Goal: Task Accomplishment & Management: Use online tool/utility

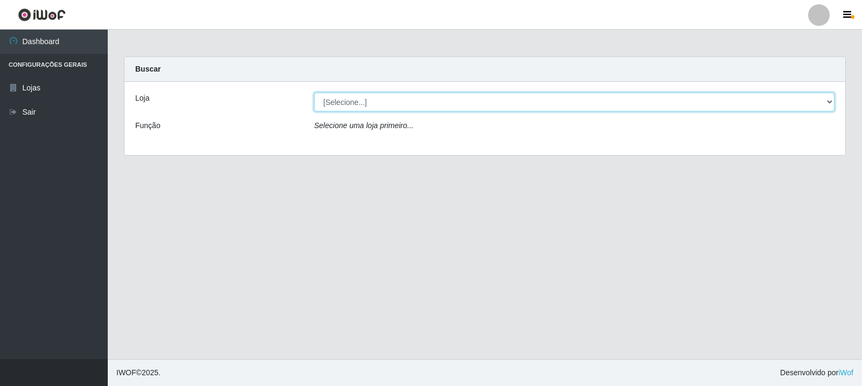
click at [525, 106] on select "[Selecione...] Rede Compras Supermercados - LOJA 3" at bounding box center [574, 102] width 520 height 19
select select "162"
click at [314, 93] on select "[Selecione...] Rede Compras Supermercados - LOJA 3" at bounding box center [574, 102] width 520 height 19
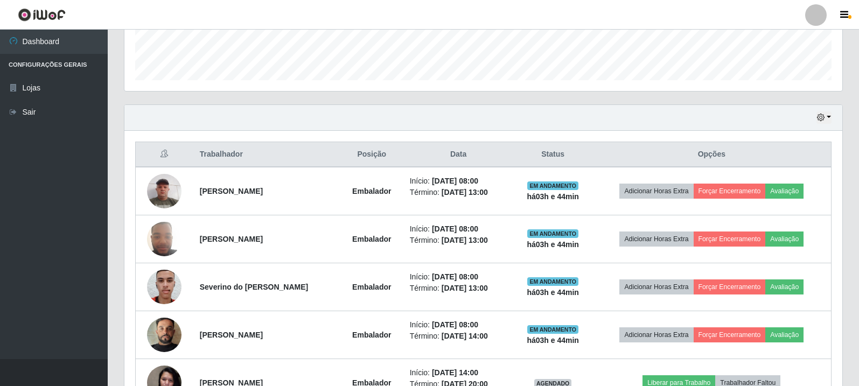
scroll to position [431, 0]
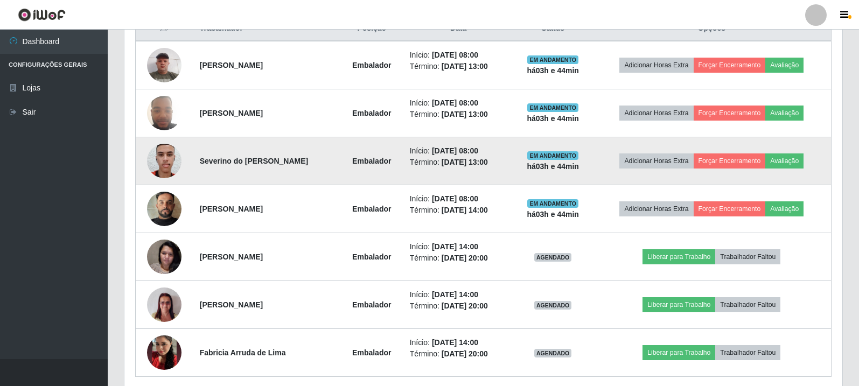
click at [163, 156] on img at bounding box center [164, 161] width 34 height 46
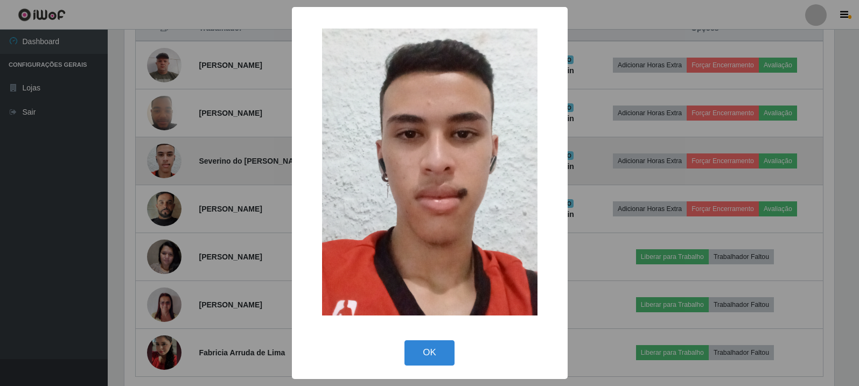
scroll to position [224, 713]
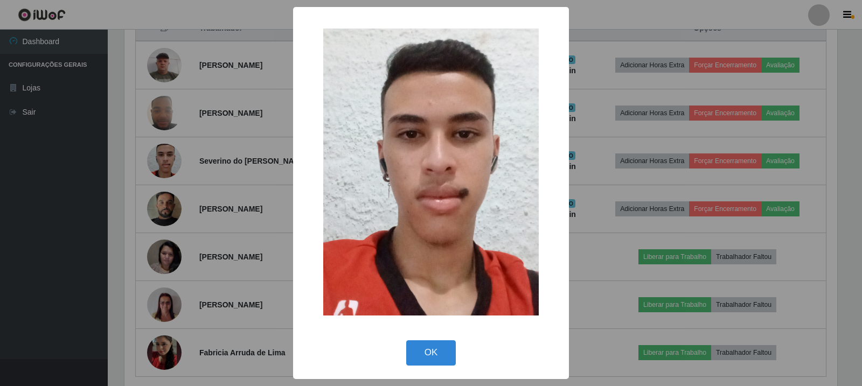
click at [163, 156] on div "× OK Cancel" at bounding box center [431, 193] width 862 height 386
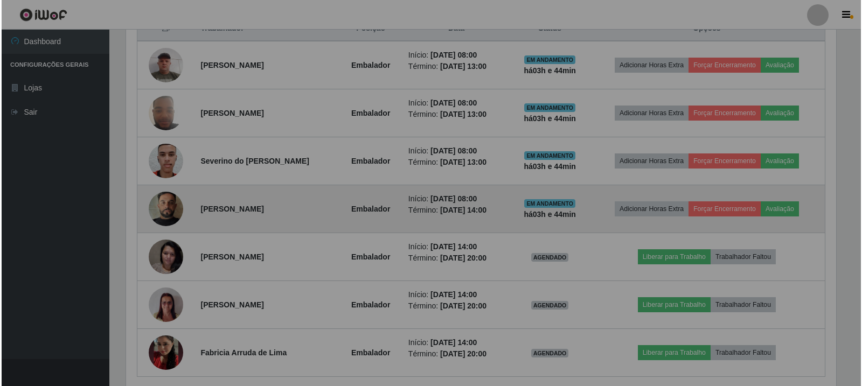
scroll to position [224, 718]
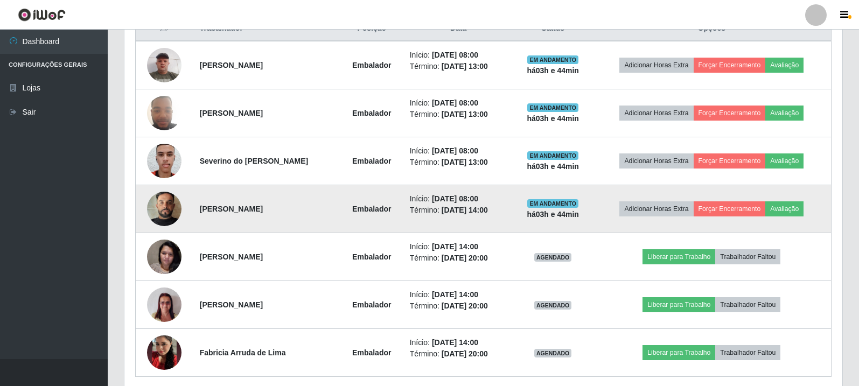
click at [163, 205] on img at bounding box center [164, 208] width 34 height 61
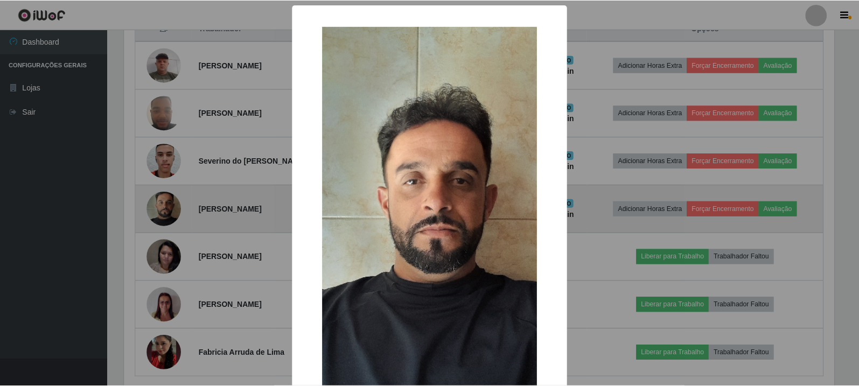
scroll to position [224, 713]
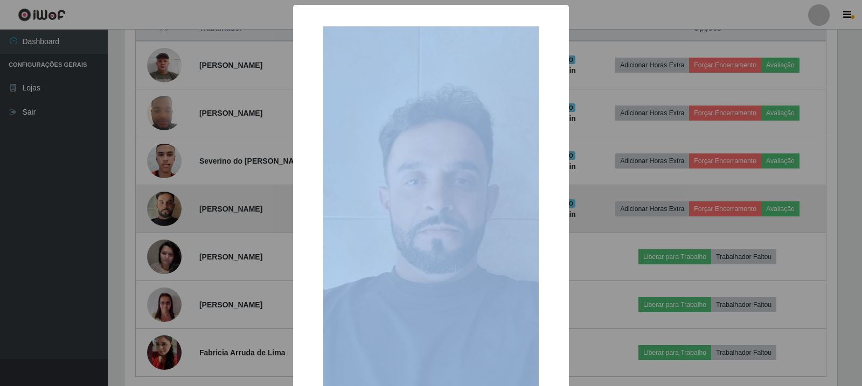
click at [163, 205] on div "× OK Cancel" at bounding box center [431, 193] width 862 height 386
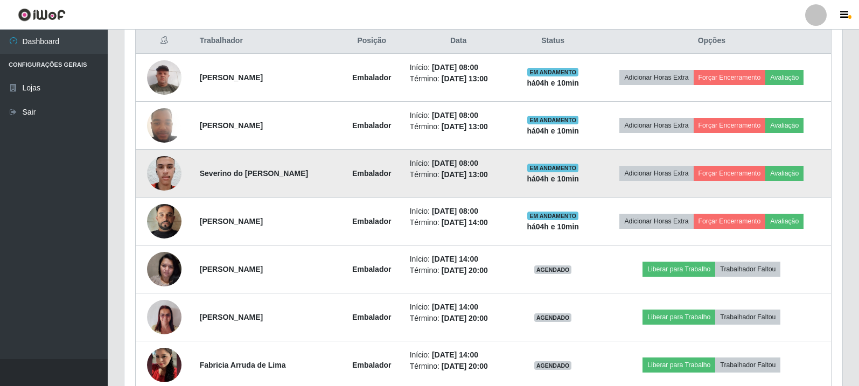
scroll to position [419, 0]
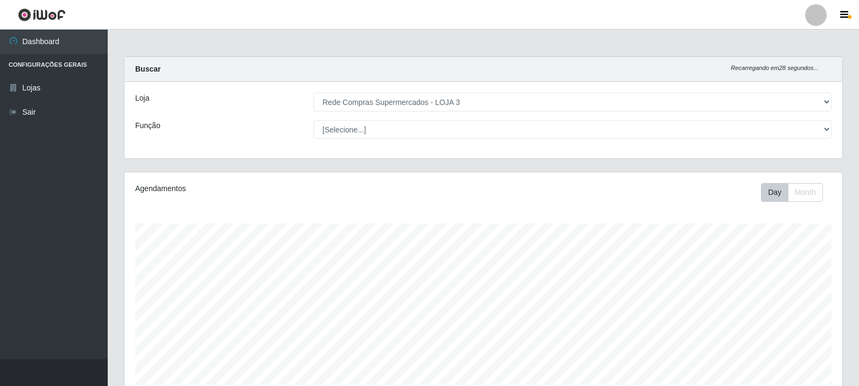
select select "162"
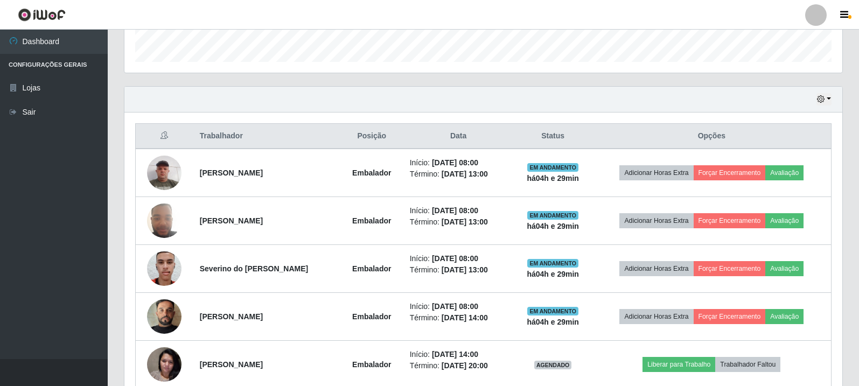
scroll to position [224, 718]
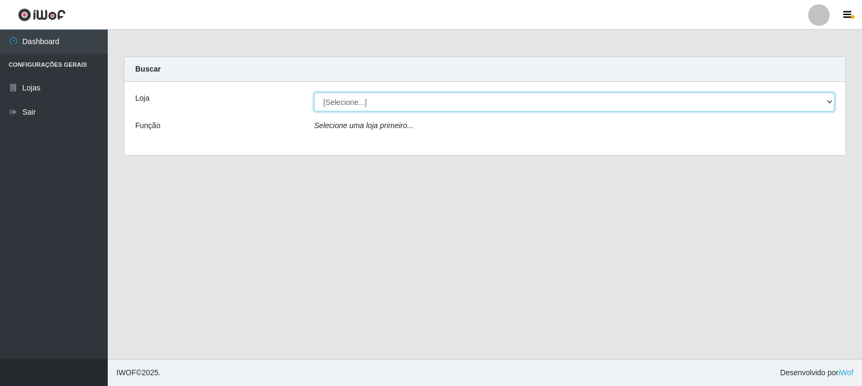
click at [701, 96] on select "[Selecione...] Rede Compras Supermercados - LOJA 3" at bounding box center [574, 102] width 520 height 19
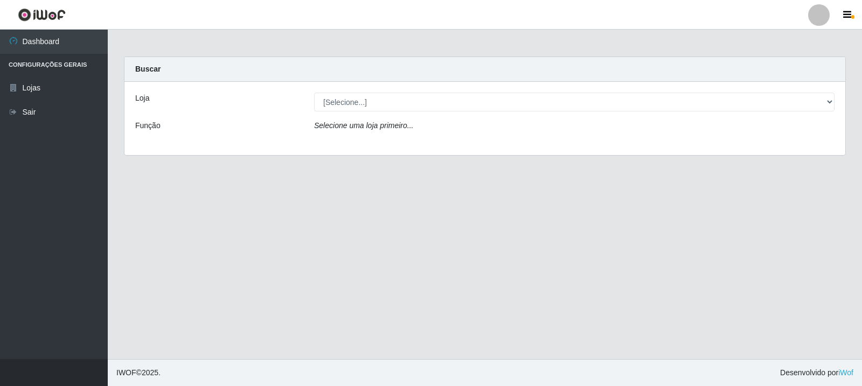
click at [645, 145] on div "Loja [Selecione...] Rede Compras Supermercados - LOJA 3 Função Selecione uma lo…" at bounding box center [484, 118] width 721 height 73
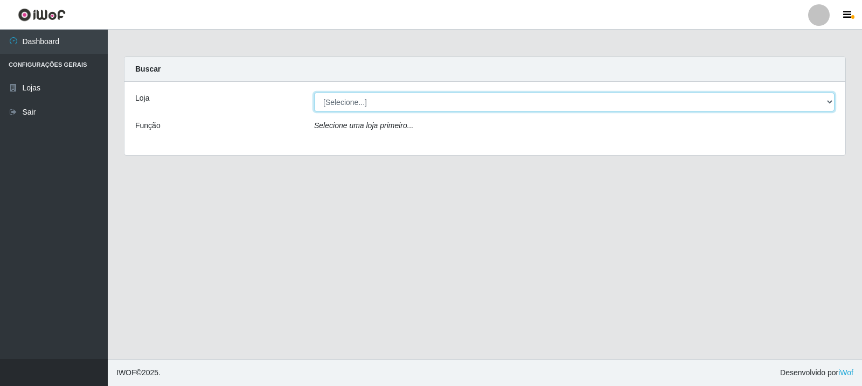
click at [659, 95] on select "[Selecione...] Rede Compras Supermercados - LOJA 3" at bounding box center [574, 102] width 520 height 19
select select "162"
click at [314, 93] on select "[Selecione...] Rede Compras Supermercados - LOJA 3" at bounding box center [574, 102] width 520 height 19
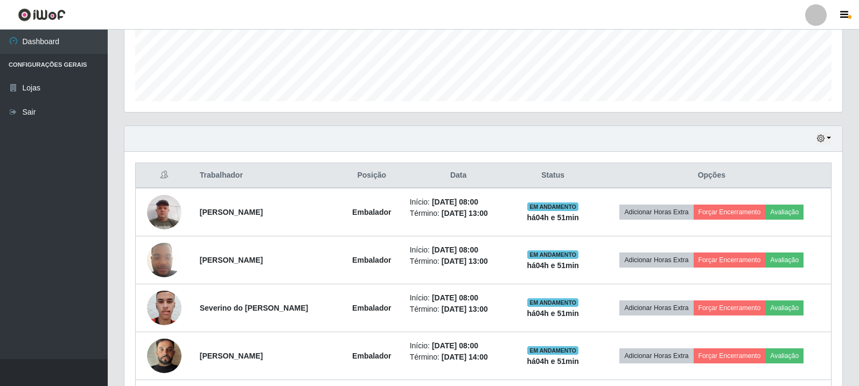
scroll to position [377, 0]
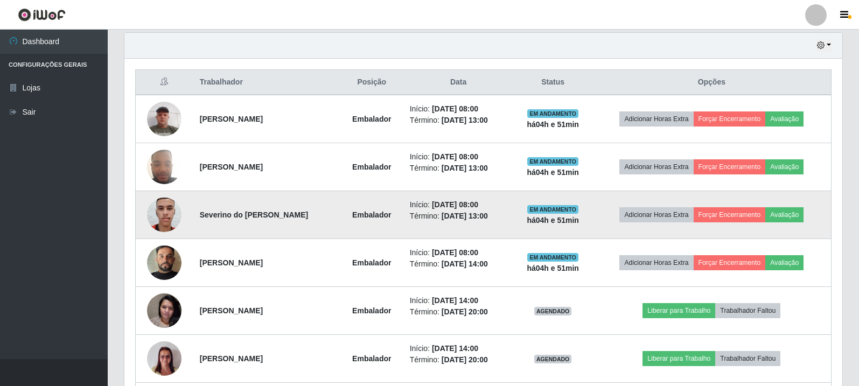
click at [209, 220] on td "Severino do [PERSON_NAME]" at bounding box center [266, 215] width 147 height 48
click at [497, 203] on li "Início: 29/09/2025, 08:00" at bounding box center [459, 204] width 98 height 11
click at [793, 217] on button "Avaliação" at bounding box center [785, 214] width 38 height 15
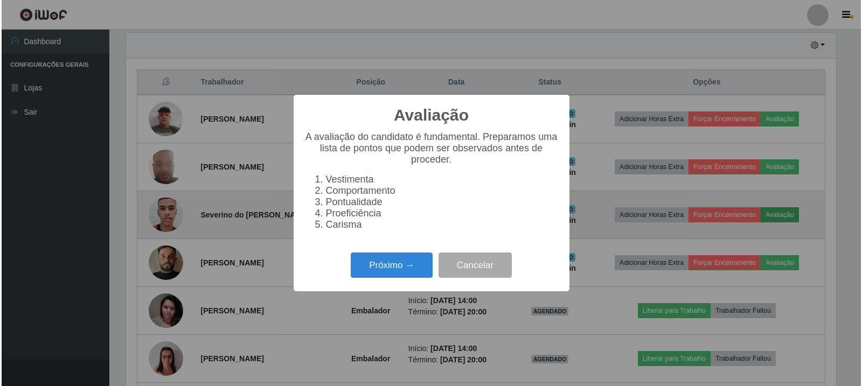
scroll to position [224, 713]
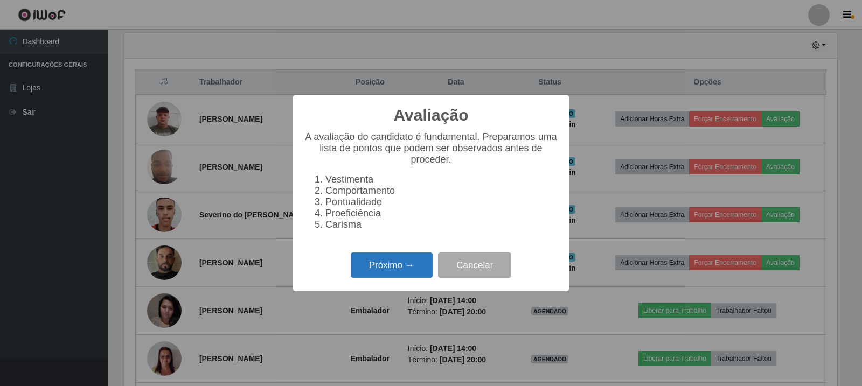
click at [386, 276] on button "Próximo →" at bounding box center [392, 265] width 82 height 25
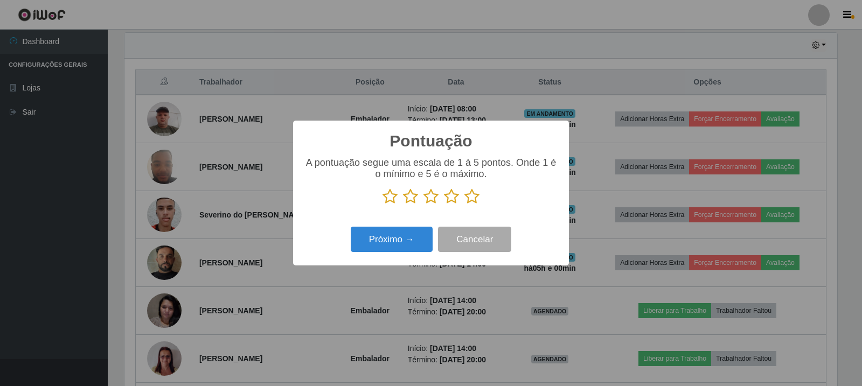
click at [473, 196] on icon at bounding box center [471, 197] width 15 height 16
click at [464, 205] on input "radio" at bounding box center [464, 205] width 0 height 0
click at [391, 243] on button "Próximo →" at bounding box center [392, 239] width 82 height 25
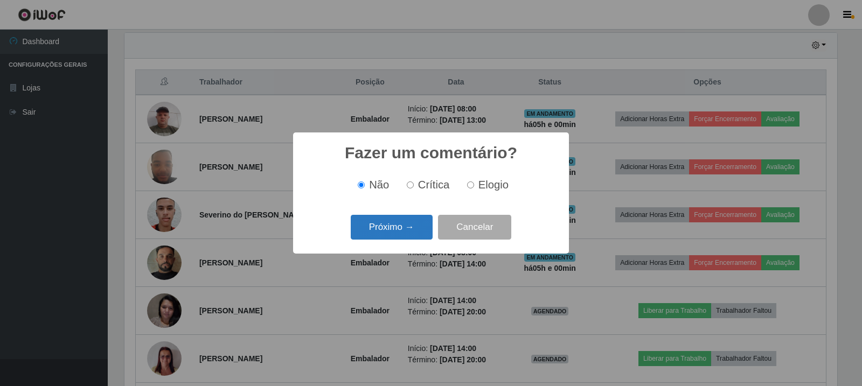
click at [405, 238] on button "Próximo →" at bounding box center [392, 227] width 82 height 25
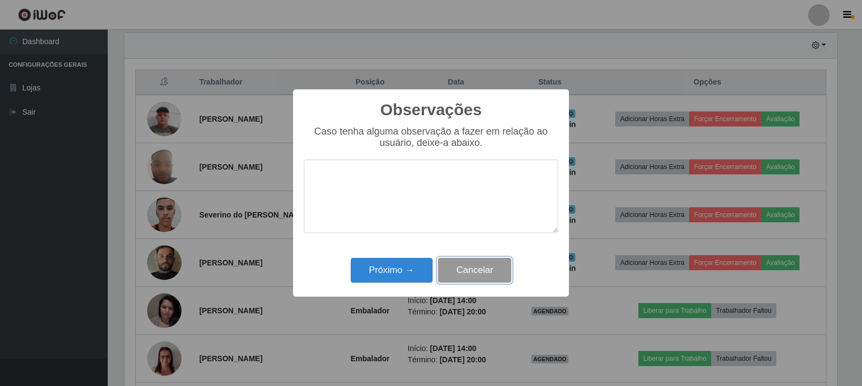
click at [493, 273] on button "Cancelar" at bounding box center [474, 270] width 73 height 25
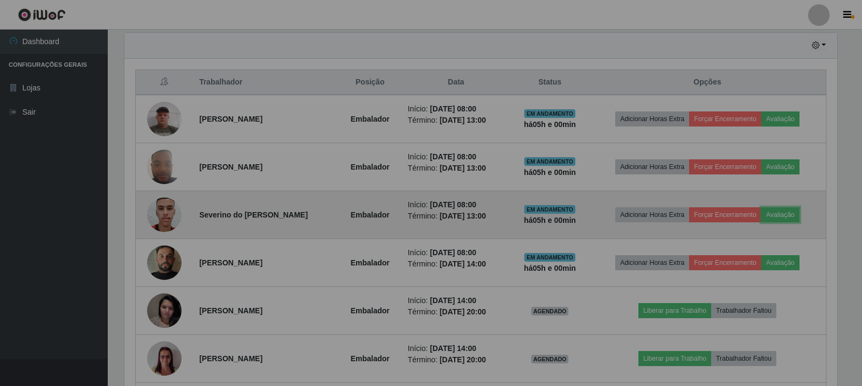
scroll to position [224, 718]
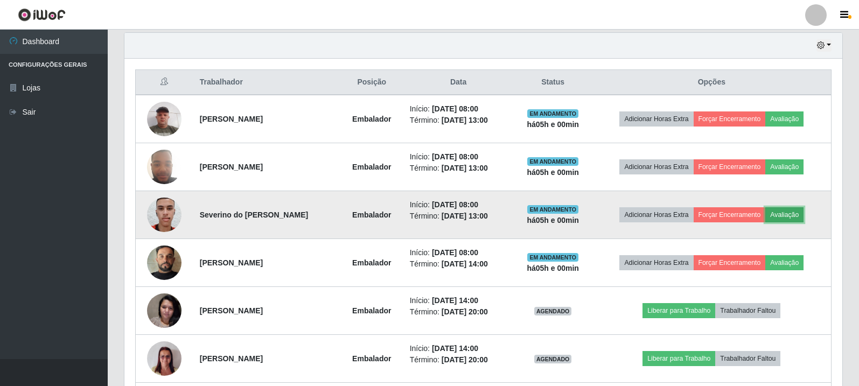
click at [789, 214] on button "Avaliação" at bounding box center [785, 214] width 38 height 15
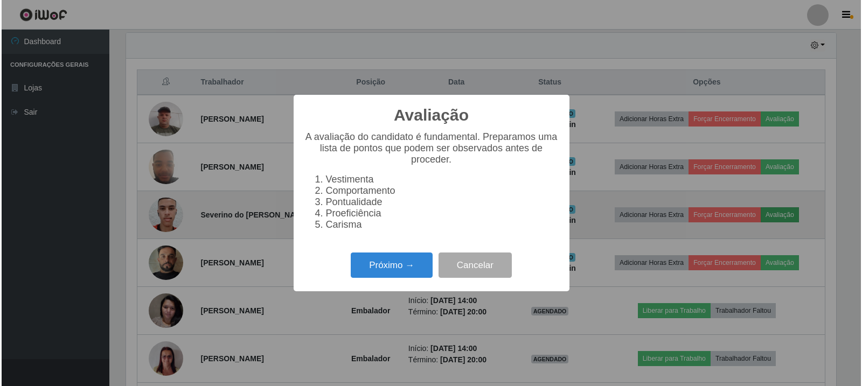
scroll to position [224, 713]
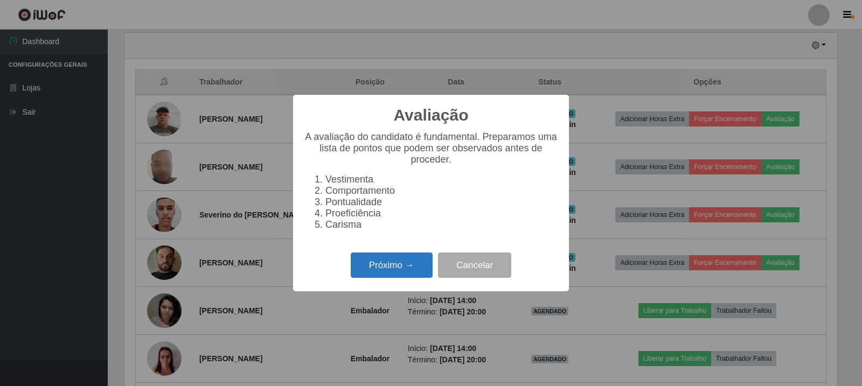
click at [365, 274] on button "Próximo →" at bounding box center [392, 265] width 82 height 25
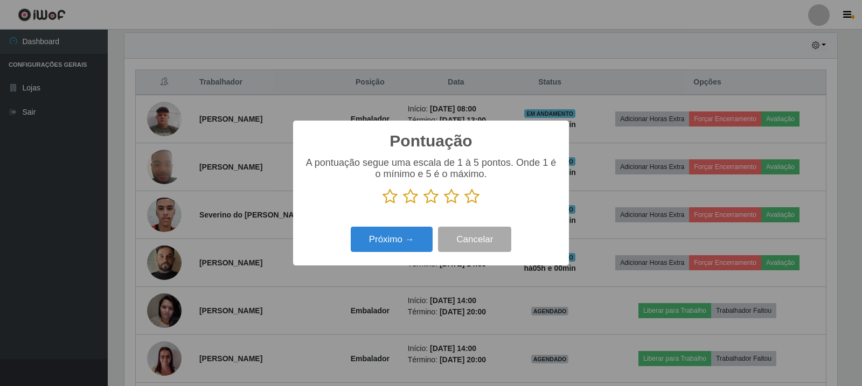
click at [474, 197] on icon at bounding box center [471, 197] width 15 height 16
click at [464, 205] on input "radio" at bounding box center [464, 205] width 0 height 0
click at [402, 245] on button "Próximo →" at bounding box center [392, 239] width 82 height 25
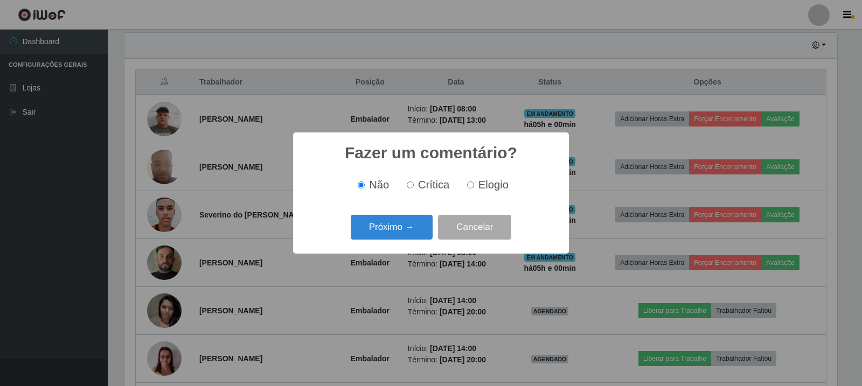
click at [475, 187] on label "Elogio" at bounding box center [486, 185] width 46 height 12
click at [474, 187] on input "Elogio" at bounding box center [470, 185] width 7 height 7
radio input "true"
click at [391, 225] on button "Próximo →" at bounding box center [392, 227] width 82 height 25
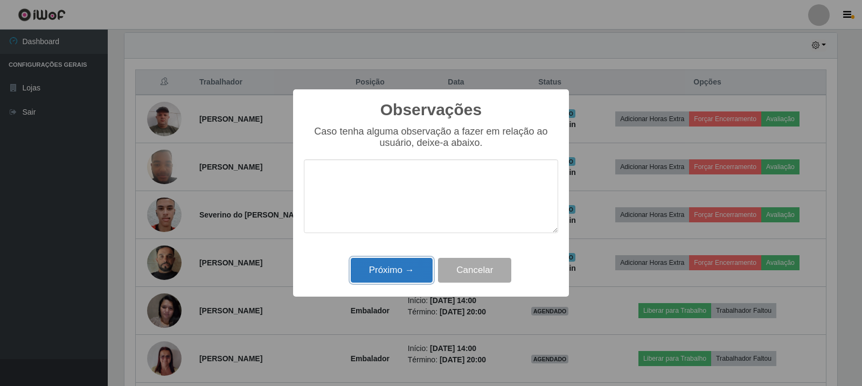
click at [351, 274] on button "Próximo →" at bounding box center [392, 270] width 82 height 25
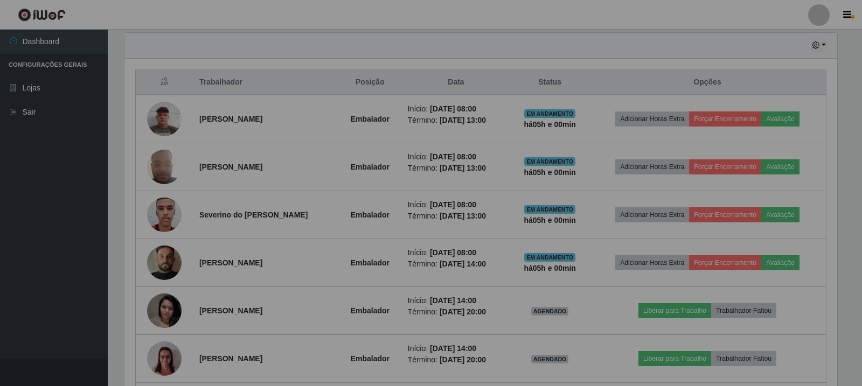
scroll to position [224, 718]
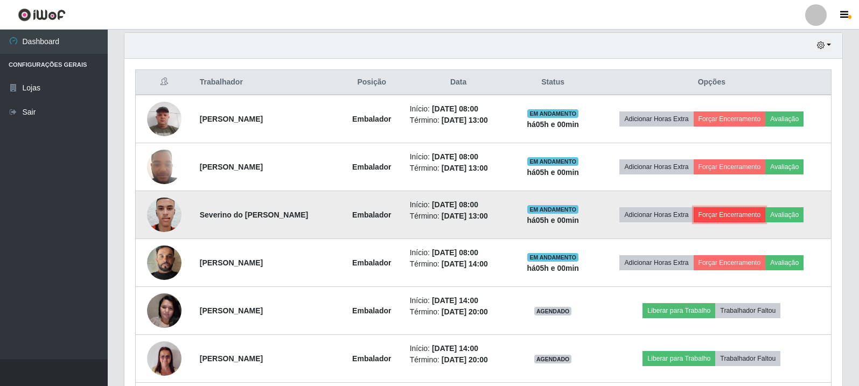
click at [744, 214] on button "Forçar Encerramento" at bounding box center [730, 214] width 72 height 15
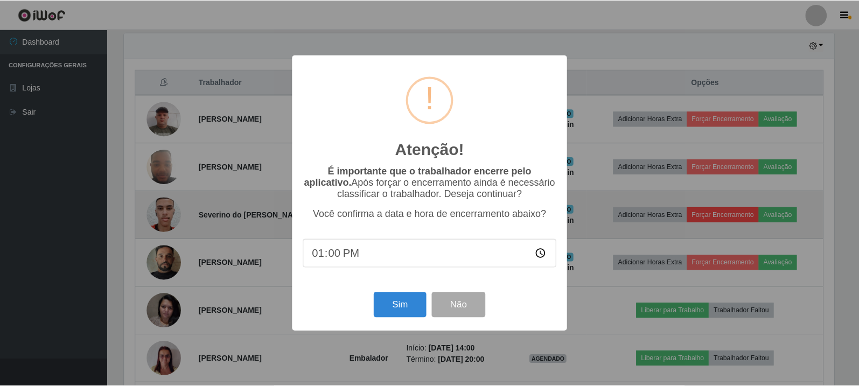
scroll to position [224, 713]
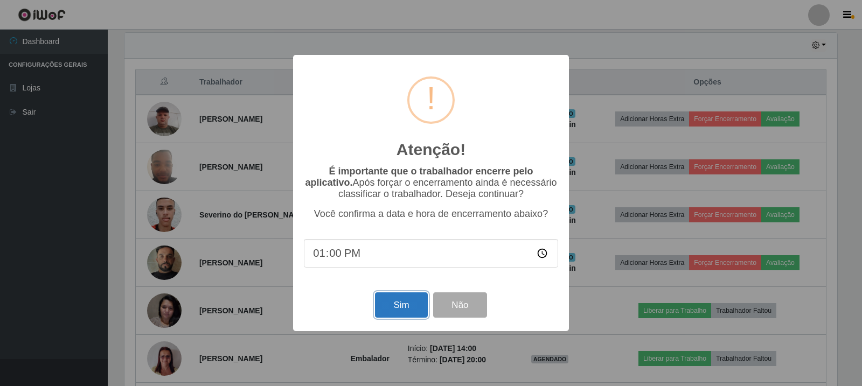
click at [406, 308] on button "Sim" at bounding box center [401, 305] width 52 height 25
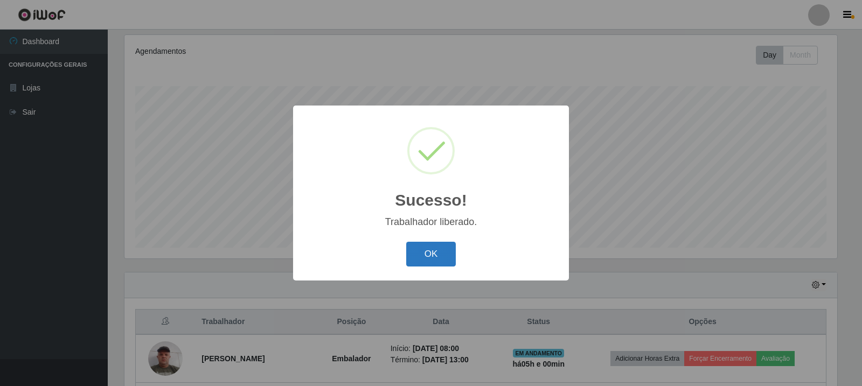
click at [440, 253] on button "OK" at bounding box center [431, 254] width 50 height 25
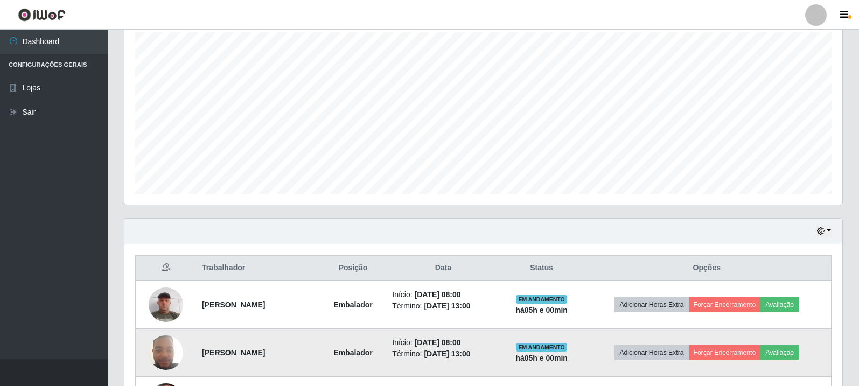
scroll to position [245, 0]
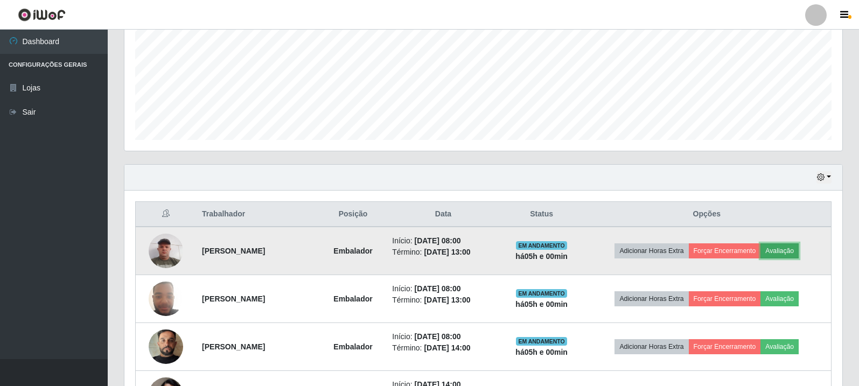
click at [782, 255] on button "Avaliação" at bounding box center [780, 251] width 38 height 15
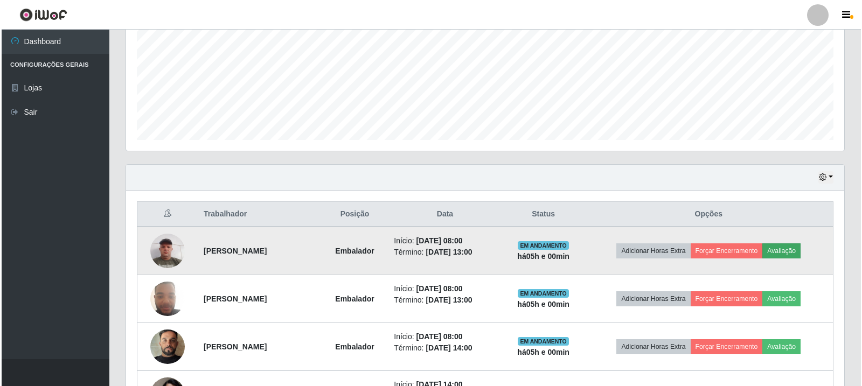
scroll to position [224, 713]
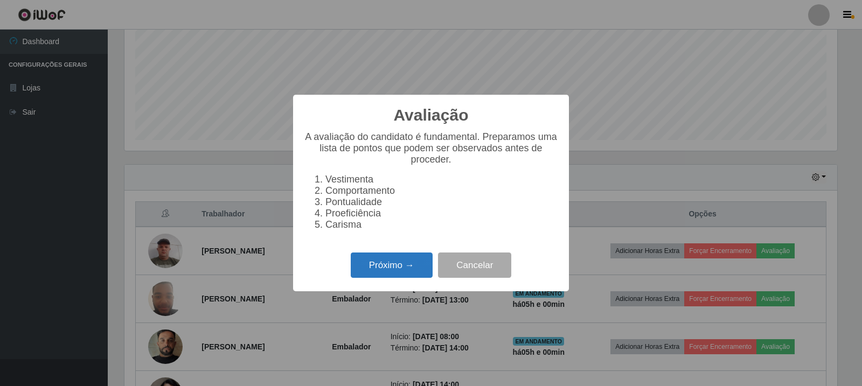
click at [421, 268] on button "Próximo →" at bounding box center [392, 265] width 82 height 25
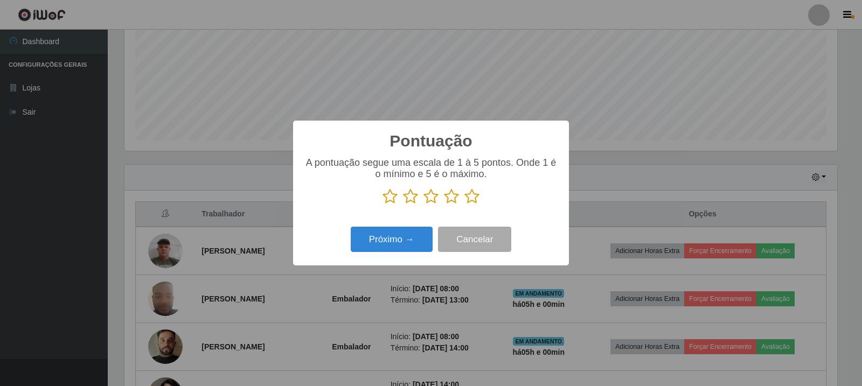
click at [471, 201] on icon at bounding box center [471, 197] width 15 height 16
click at [464, 205] on input "radio" at bounding box center [464, 205] width 0 height 0
click at [400, 245] on button "Próximo →" at bounding box center [392, 239] width 82 height 25
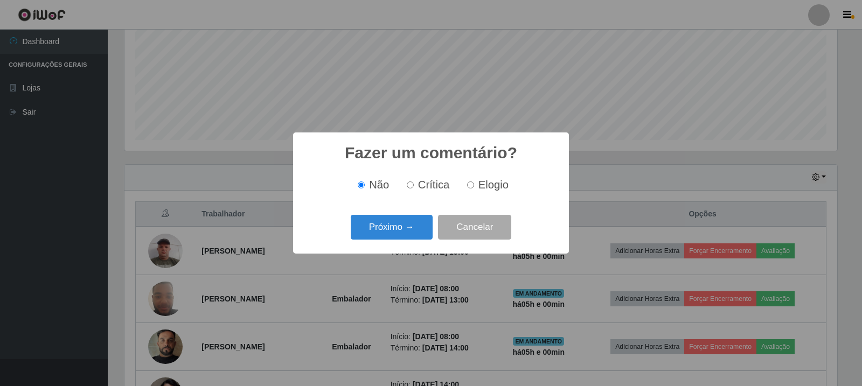
click at [471, 186] on input "Elogio" at bounding box center [470, 185] width 7 height 7
radio input "true"
click at [408, 221] on button "Próximo →" at bounding box center [392, 227] width 82 height 25
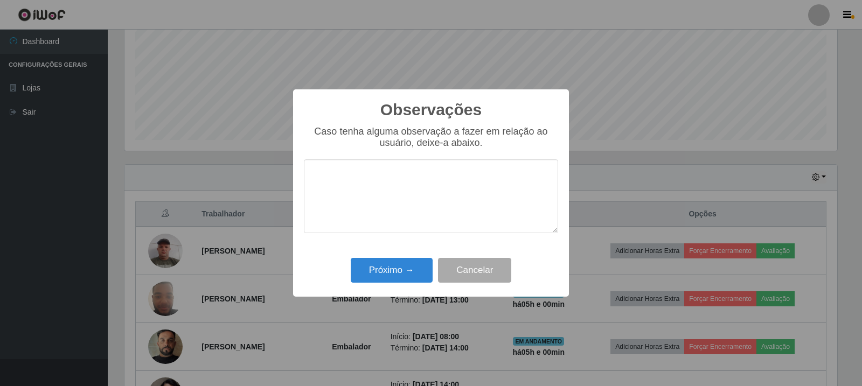
click at [400, 259] on div "Próximo → Cancelar" at bounding box center [431, 270] width 254 height 31
click at [399, 270] on button "Próximo →" at bounding box center [392, 270] width 82 height 25
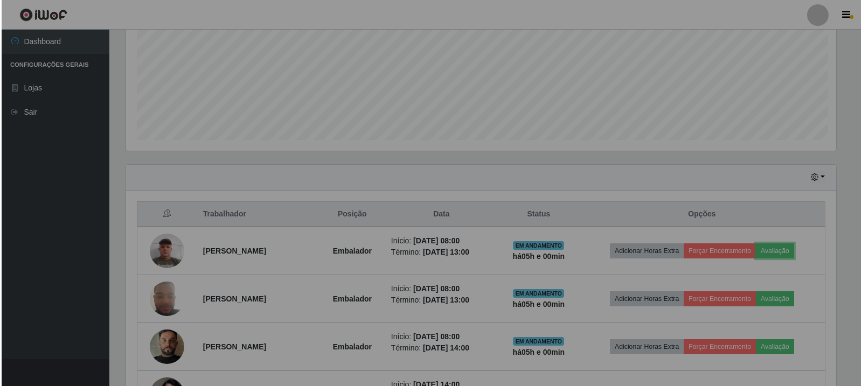
scroll to position [224, 718]
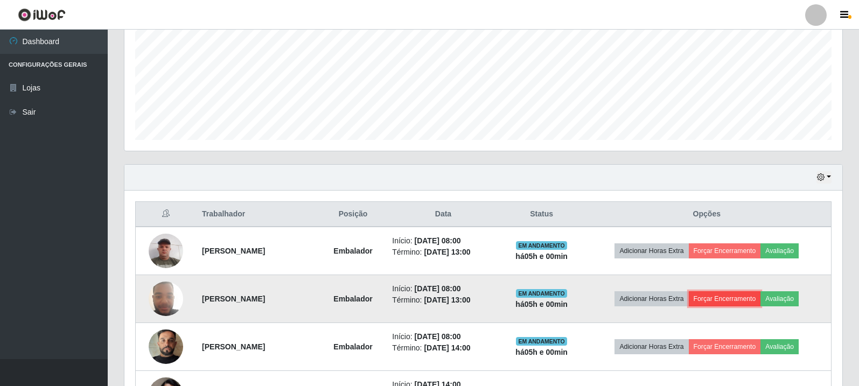
click at [719, 296] on button "Forçar Encerramento" at bounding box center [725, 298] width 72 height 15
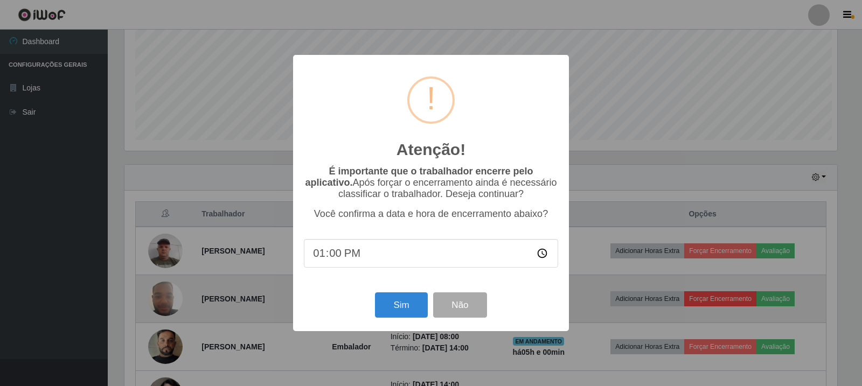
scroll to position [0, 0]
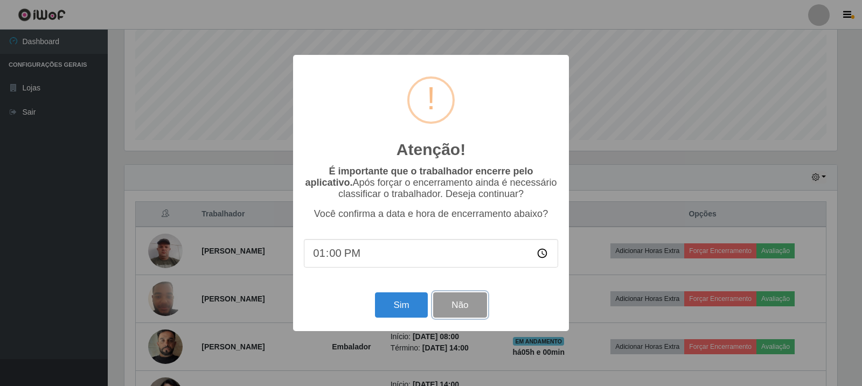
click at [458, 299] on button "Não" at bounding box center [459, 305] width 53 height 25
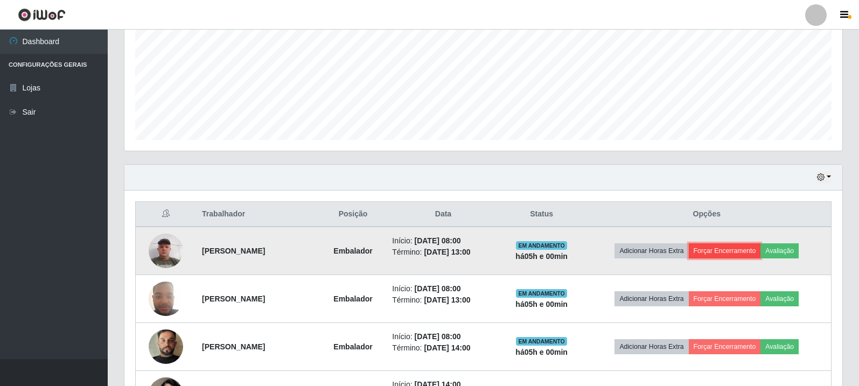
click at [739, 247] on button "Forçar Encerramento" at bounding box center [725, 251] width 72 height 15
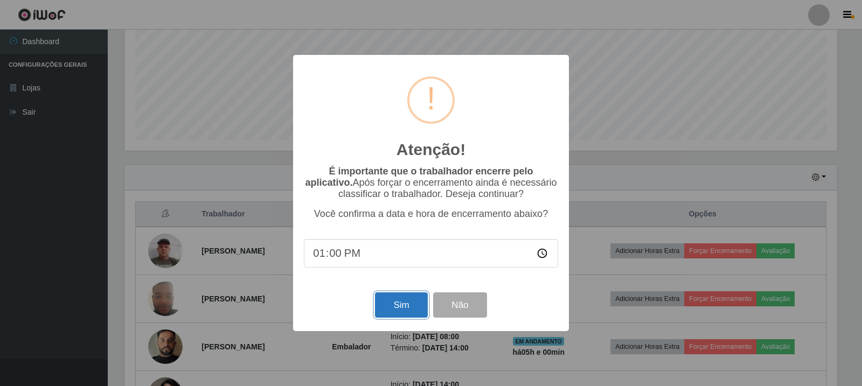
click at [398, 309] on button "Sim" at bounding box center [401, 305] width 52 height 25
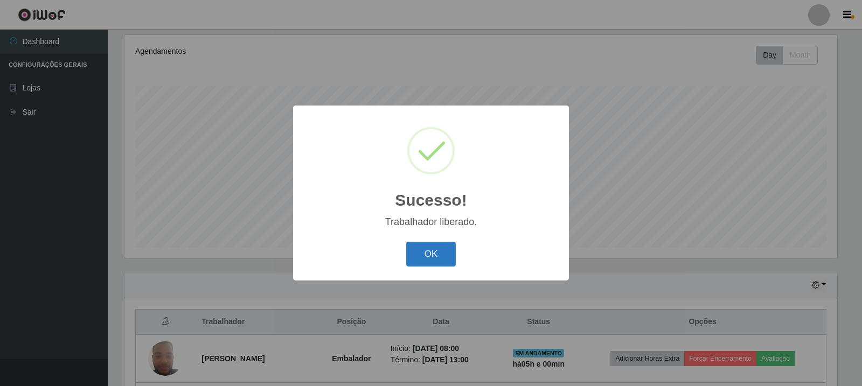
click at [433, 250] on button "OK" at bounding box center [431, 254] width 50 height 25
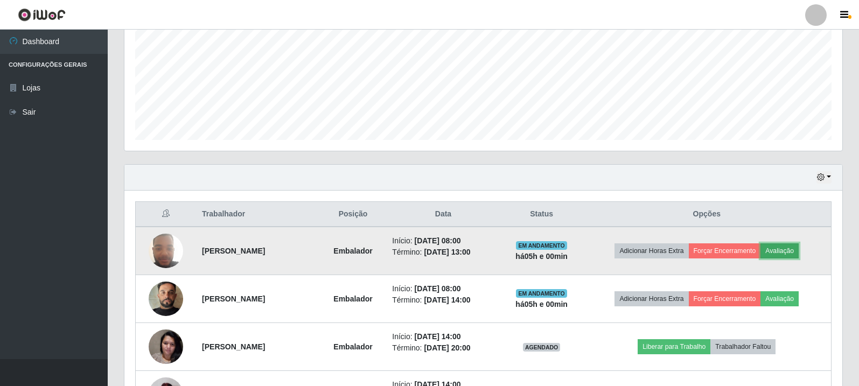
click at [771, 247] on button "Avaliação" at bounding box center [780, 251] width 38 height 15
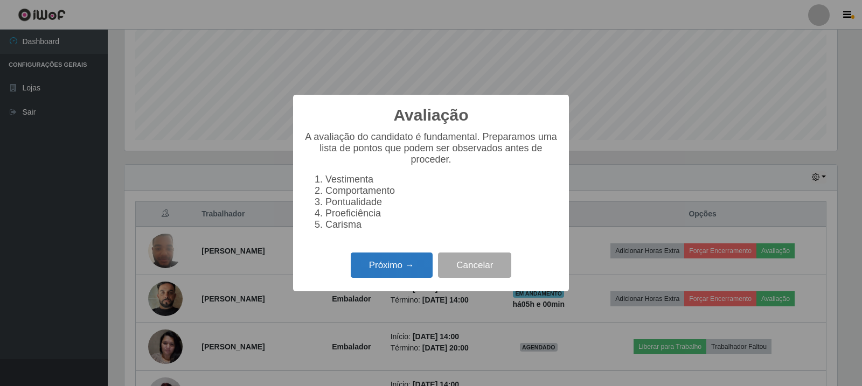
click at [367, 276] on button "Próximo →" at bounding box center [392, 265] width 82 height 25
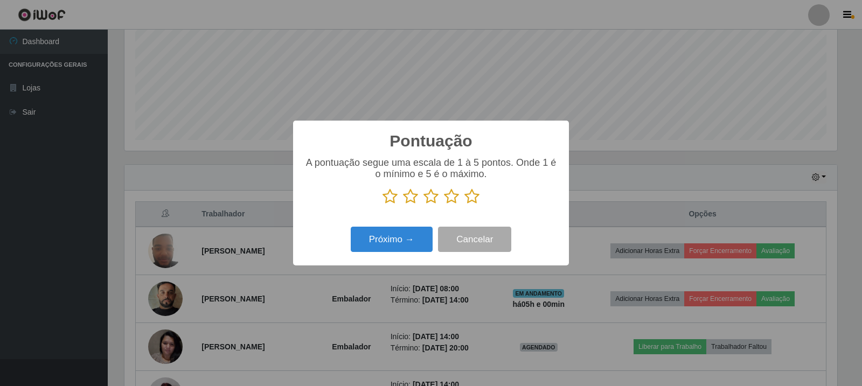
click at [386, 198] on icon at bounding box center [390, 197] width 15 height 16
click at [383, 205] on input "radio" at bounding box center [383, 205] width 0 height 0
click at [392, 235] on button "Próximo →" at bounding box center [392, 239] width 82 height 25
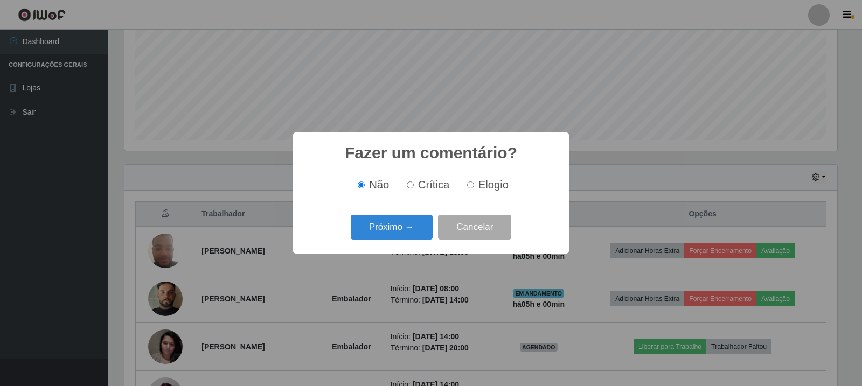
drag, startPoint x: 441, startPoint y: 182, endPoint x: 441, endPoint y: 191, distance: 8.6
click at [441, 191] on span "Crítica" at bounding box center [434, 185] width 32 height 12
click at [414, 189] on input "Crítica" at bounding box center [410, 185] width 7 height 7
radio input "true"
click at [374, 227] on button "Próximo →" at bounding box center [392, 227] width 82 height 25
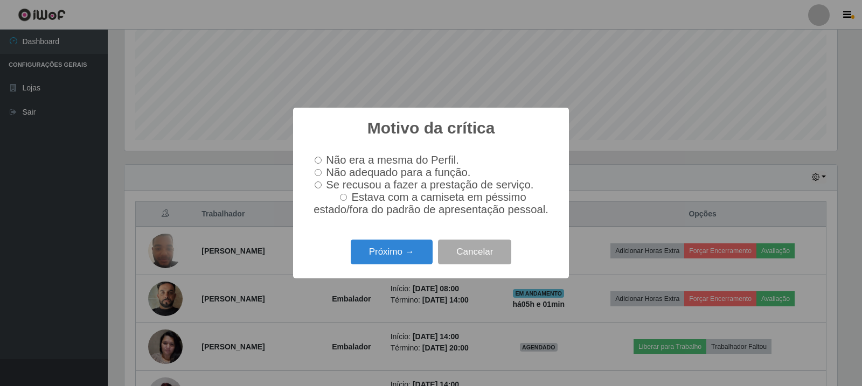
click at [318, 171] on input "Não adequado para a função." at bounding box center [318, 172] width 7 height 7
radio input "true"
click at [402, 248] on button "Próximo →" at bounding box center [392, 252] width 82 height 25
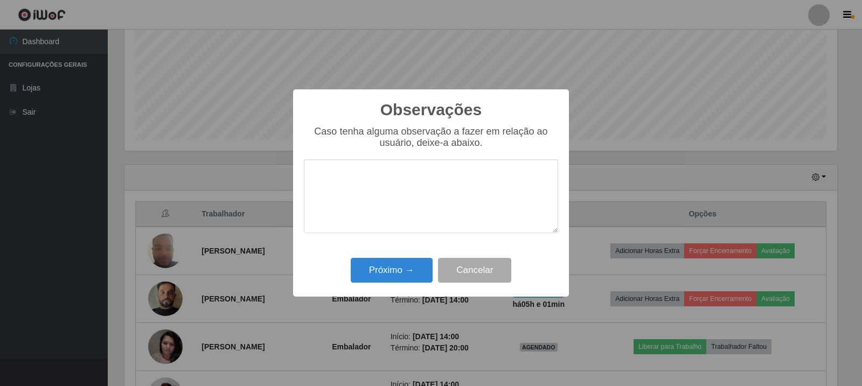
click at [410, 188] on textarea at bounding box center [431, 196] width 254 height 74
click at [405, 270] on button "Próximo →" at bounding box center [392, 270] width 82 height 25
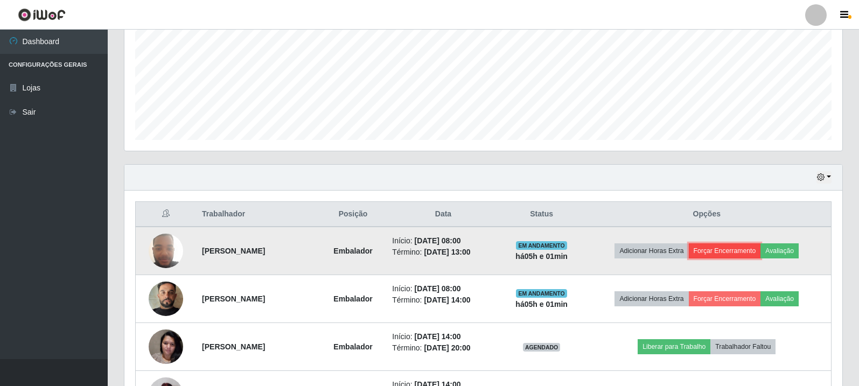
click at [736, 249] on button "Forçar Encerramento" at bounding box center [725, 251] width 72 height 15
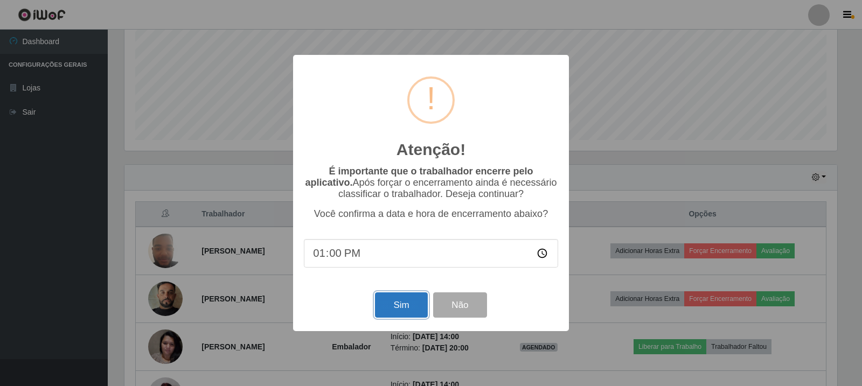
click at [388, 302] on button "Sim" at bounding box center [401, 305] width 52 height 25
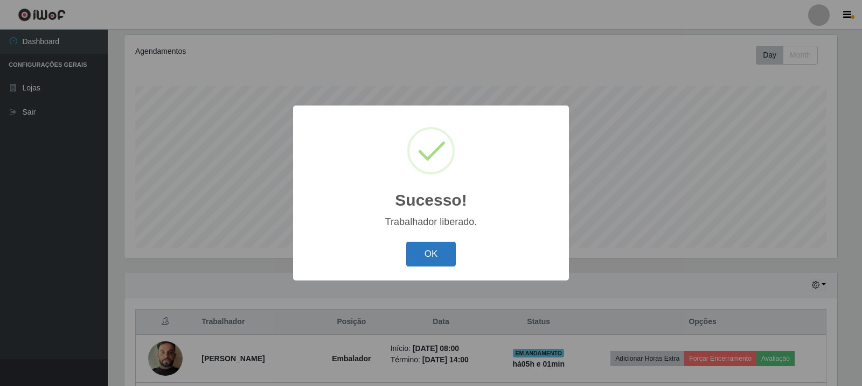
click at [450, 255] on button "OK" at bounding box center [431, 254] width 50 height 25
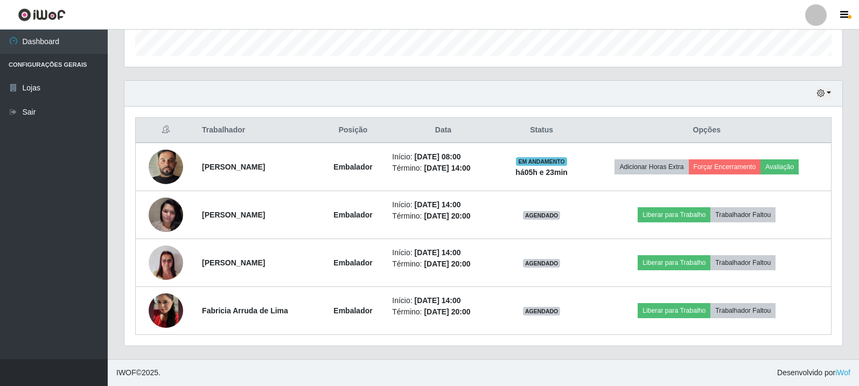
click at [466, 112] on div "Trabalhador Posição Data Status Opções Tiago Nogueira David Embalador Início: 2…" at bounding box center [483, 226] width 718 height 239
click at [778, 110] on div "Trabalhador Posição Data Status Opções Tiago Nogueira David Embalador Início: 2…" at bounding box center [483, 226] width 718 height 239
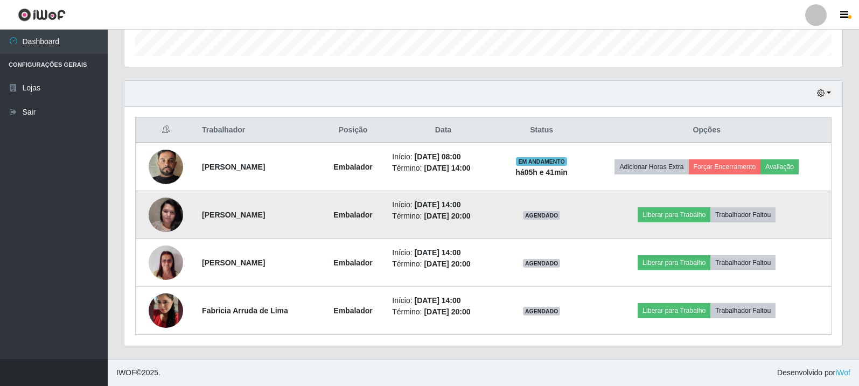
click at [159, 213] on img at bounding box center [166, 215] width 34 height 46
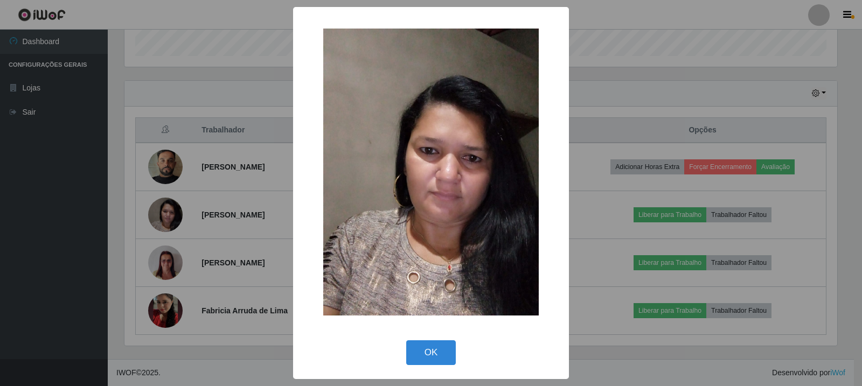
click at [177, 269] on div "× OK Cancel" at bounding box center [431, 193] width 862 height 386
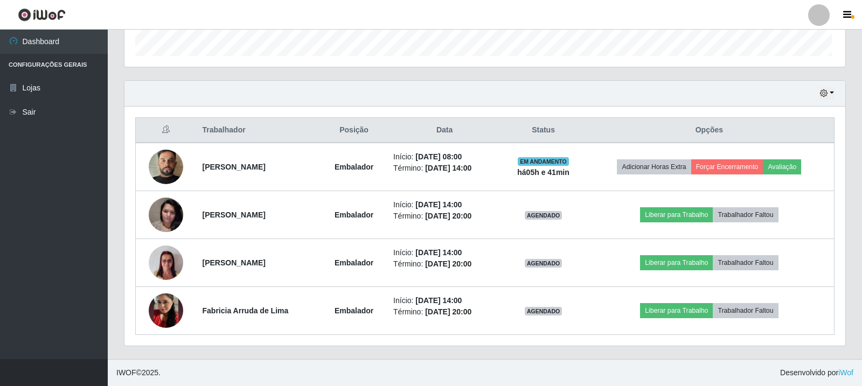
click at [177, 269] on img at bounding box center [166, 263] width 34 height 46
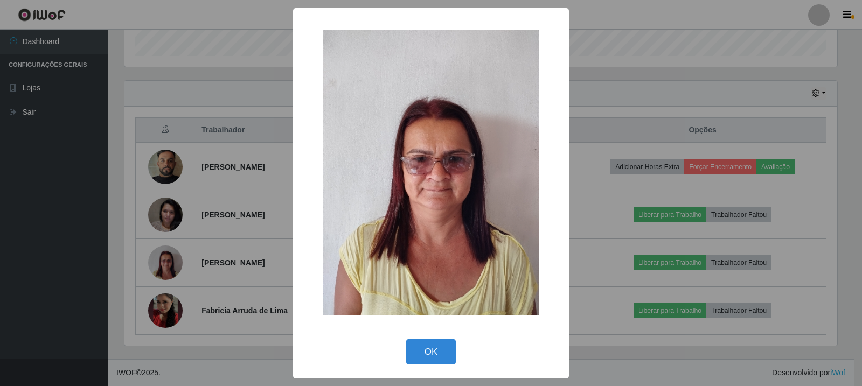
click at [177, 289] on div "× OK Cancel" at bounding box center [431, 193] width 862 height 386
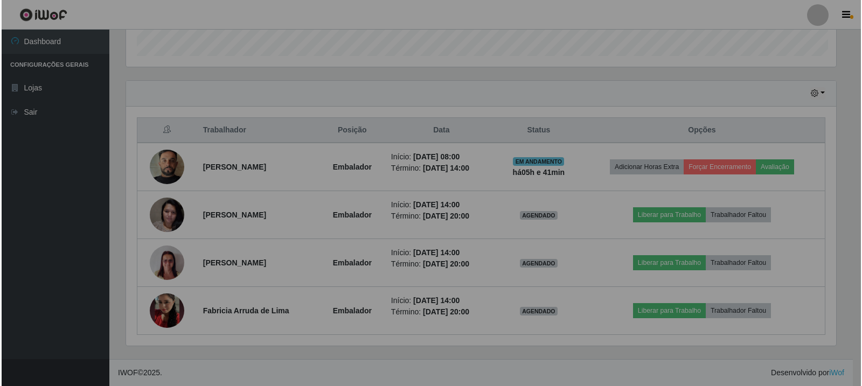
scroll to position [224, 718]
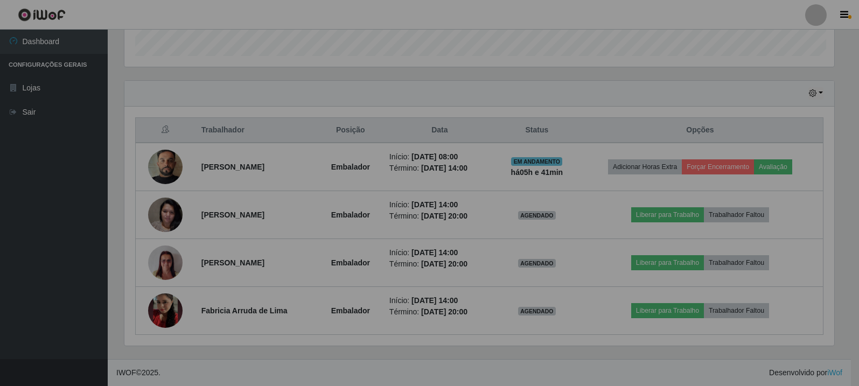
click at [178, 301] on img at bounding box center [165, 310] width 34 height 61
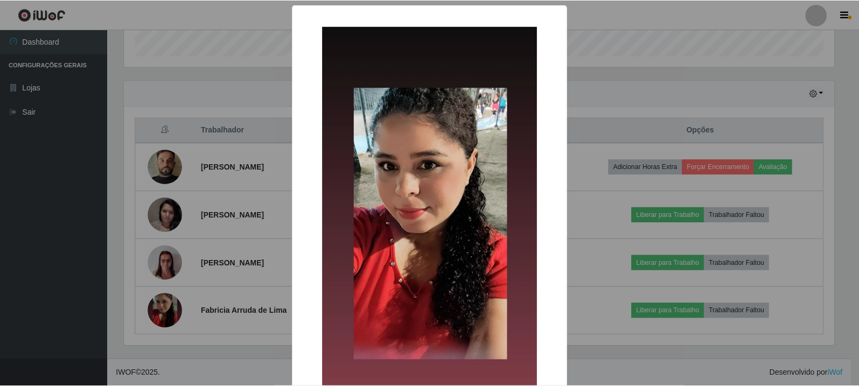
scroll to position [224, 713]
click at [176, 314] on div "× OK Cancel" at bounding box center [431, 193] width 862 height 386
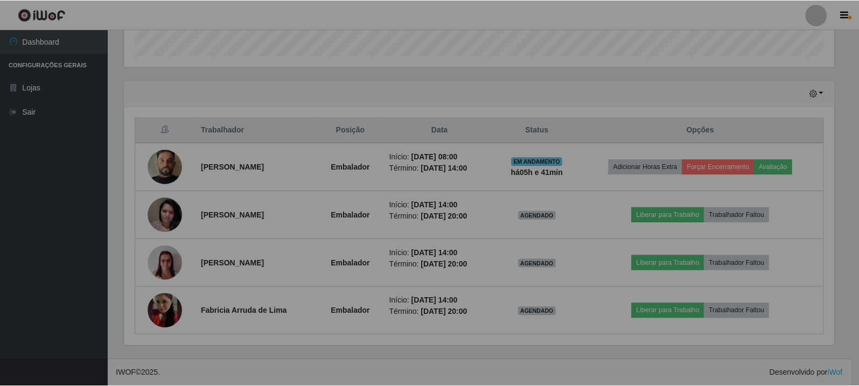
scroll to position [224, 718]
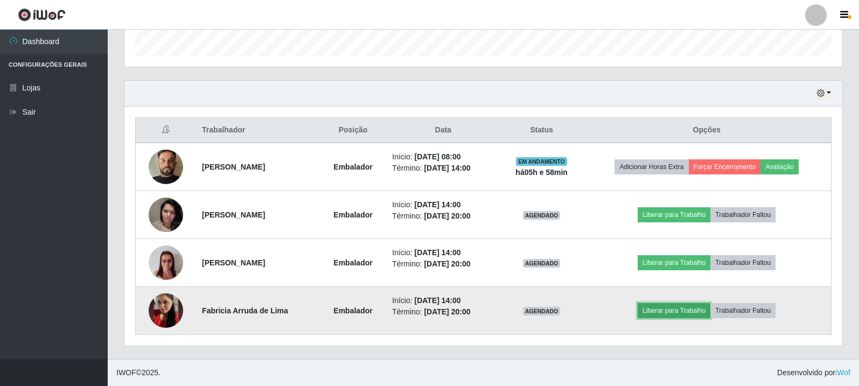
click at [655, 312] on button "Liberar para Trabalho" at bounding box center [674, 310] width 73 height 15
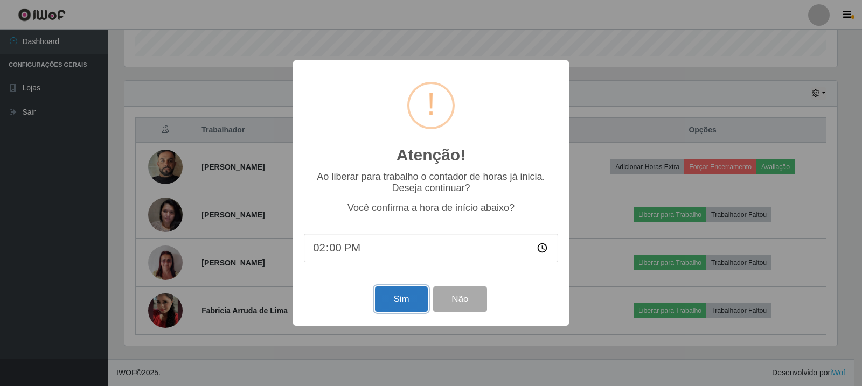
click at [394, 301] on button "Sim" at bounding box center [401, 299] width 52 height 25
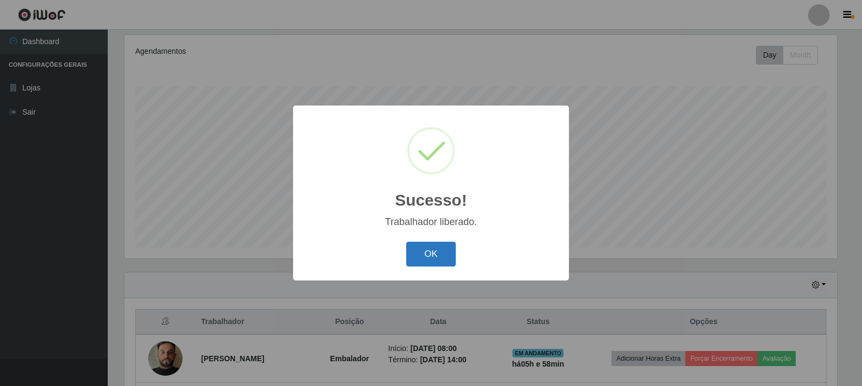
click at [428, 256] on button "OK" at bounding box center [431, 254] width 50 height 25
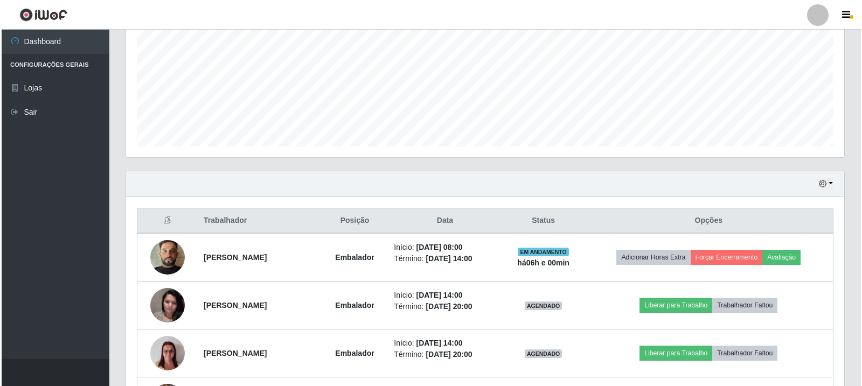
scroll to position [245, 0]
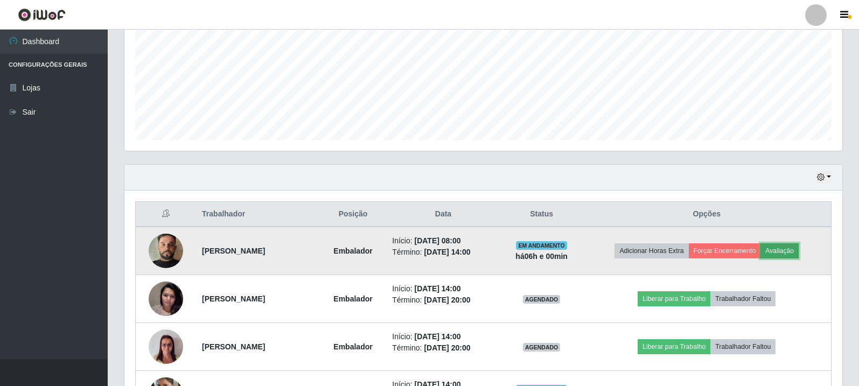
click at [791, 251] on button "Avaliação" at bounding box center [780, 251] width 38 height 15
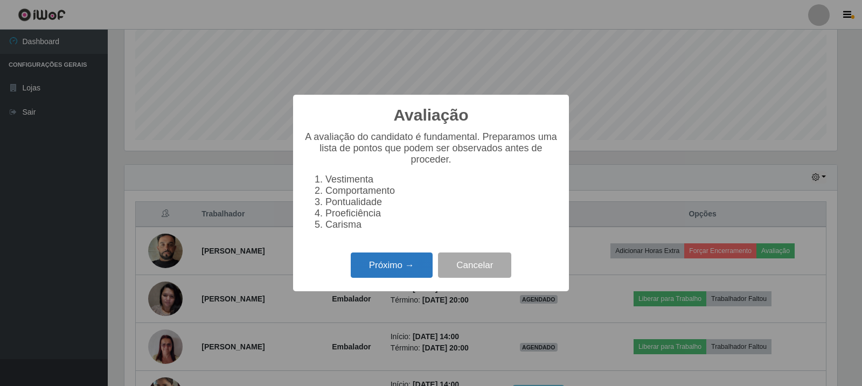
click at [416, 269] on button "Próximo →" at bounding box center [392, 265] width 82 height 25
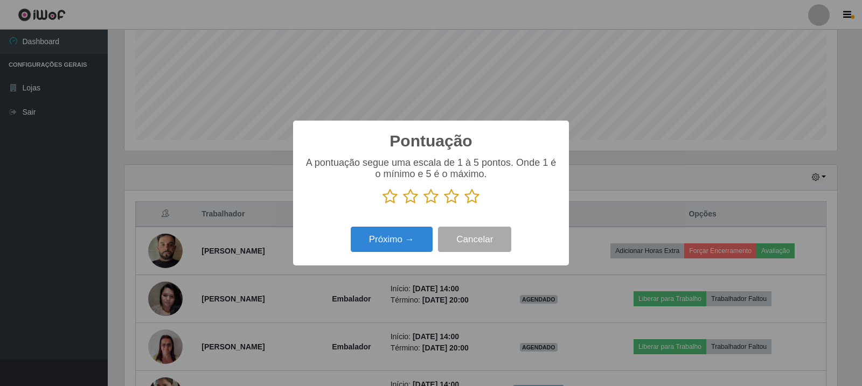
scroll to position [538520, 538030]
click at [475, 199] on icon at bounding box center [471, 197] width 15 height 16
click at [464, 205] on input "radio" at bounding box center [464, 205] width 0 height 0
click at [415, 244] on button "Próximo →" at bounding box center [392, 239] width 82 height 25
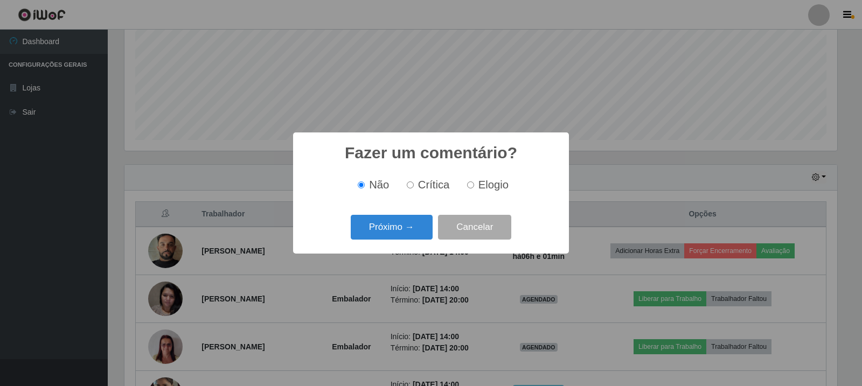
click at [470, 187] on input "Elogio" at bounding box center [470, 185] width 7 height 7
radio input "true"
click at [412, 227] on button "Próximo →" at bounding box center [392, 227] width 82 height 25
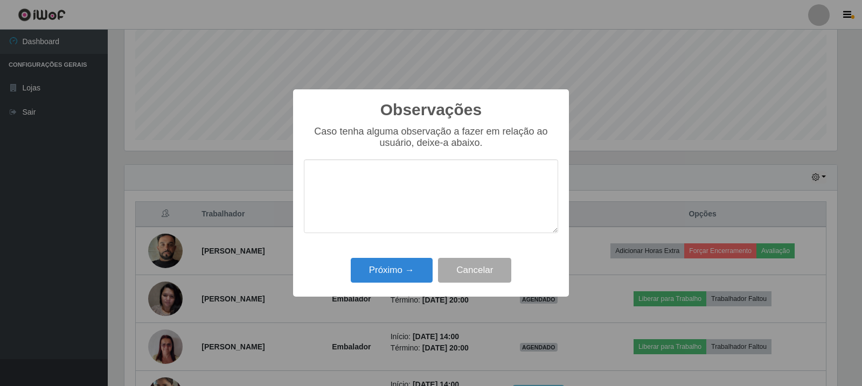
click at [458, 181] on textarea at bounding box center [431, 196] width 254 height 74
type textarea "atendeu as expectativas"
click at [400, 273] on button "Próximo →" at bounding box center [392, 270] width 82 height 25
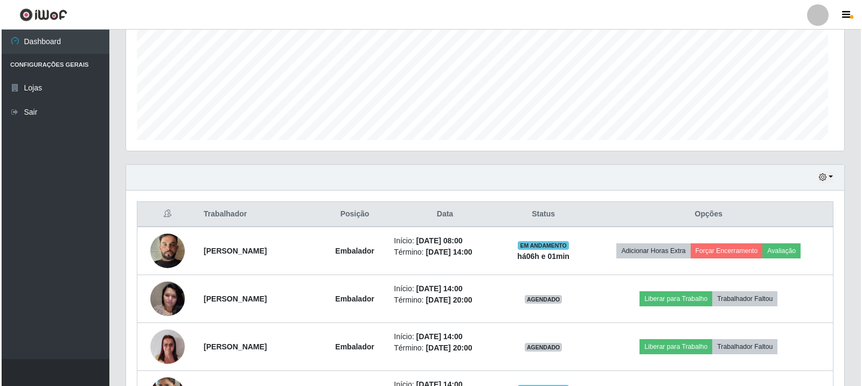
scroll to position [224, 718]
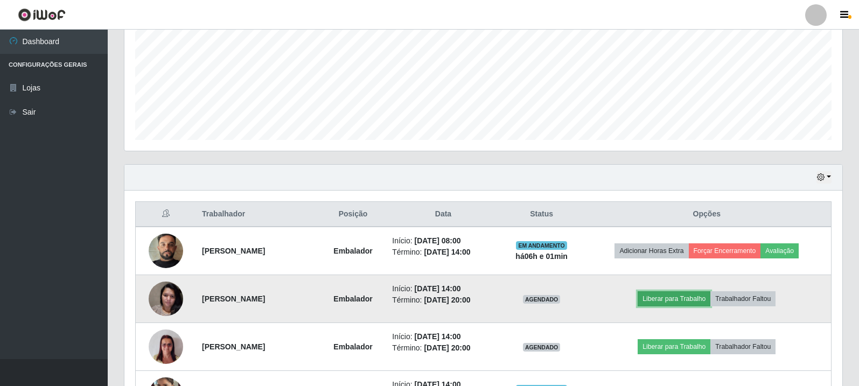
click at [700, 300] on button "Liberar para Trabalho" at bounding box center [674, 298] width 73 height 15
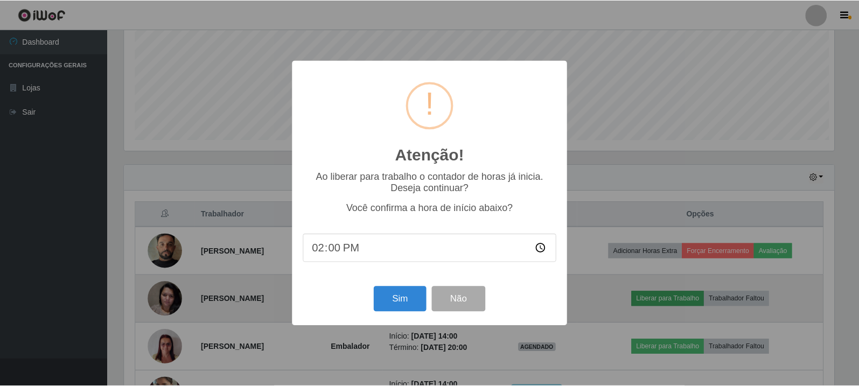
scroll to position [224, 713]
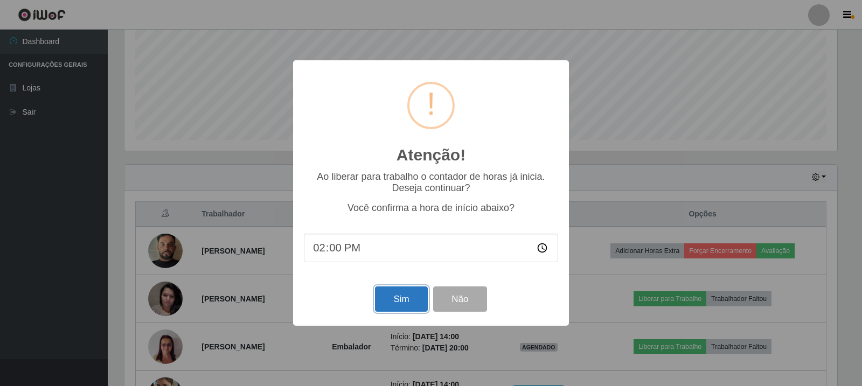
click at [395, 298] on button "Sim" at bounding box center [401, 299] width 52 height 25
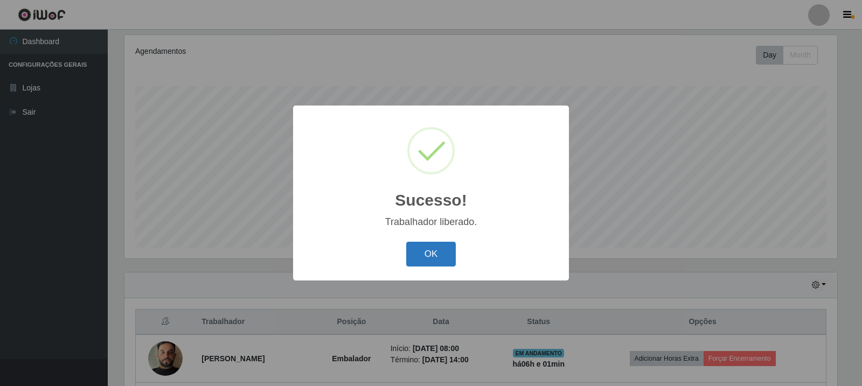
click at [437, 258] on button "OK" at bounding box center [431, 254] width 50 height 25
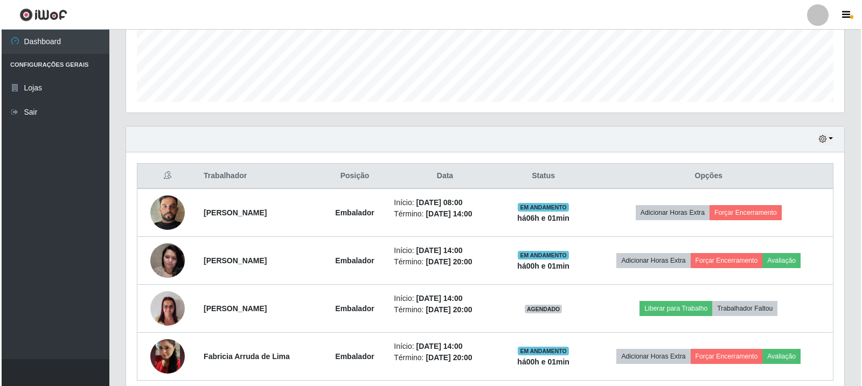
scroll to position [299, 0]
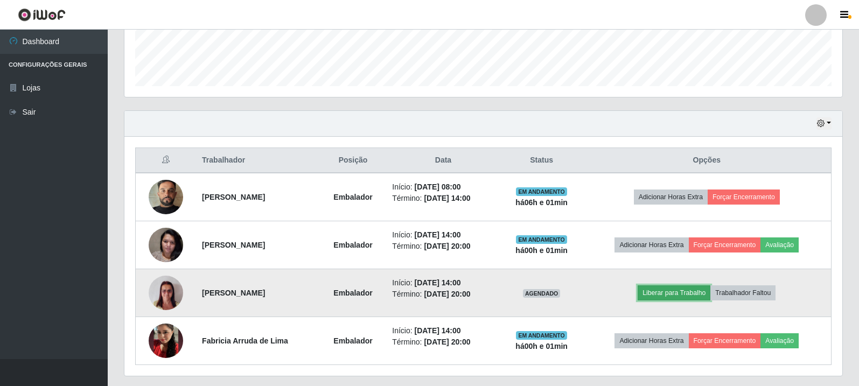
click at [659, 291] on button "Liberar para Trabalho" at bounding box center [674, 293] width 73 height 15
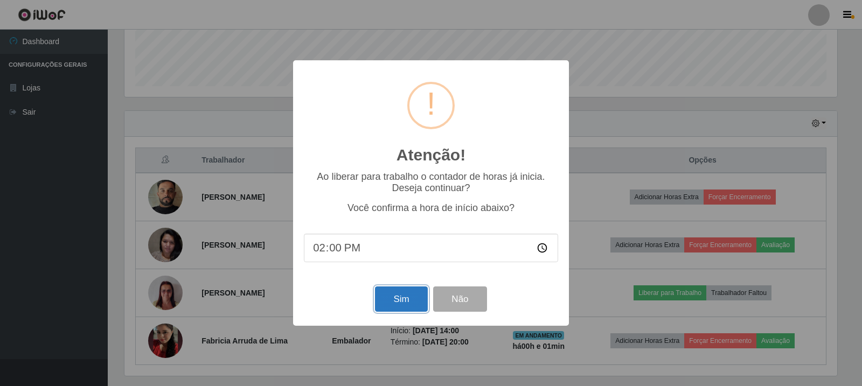
click at [409, 297] on button "Sim" at bounding box center [401, 299] width 52 height 25
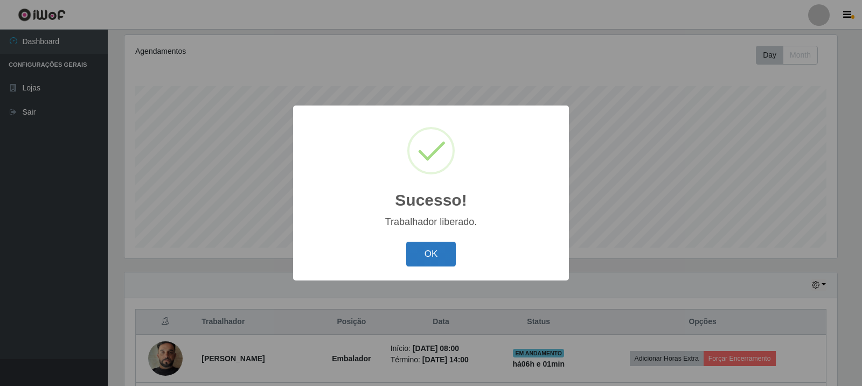
click at [424, 255] on button "OK" at bounding box center [431, 254] width 50 height 25
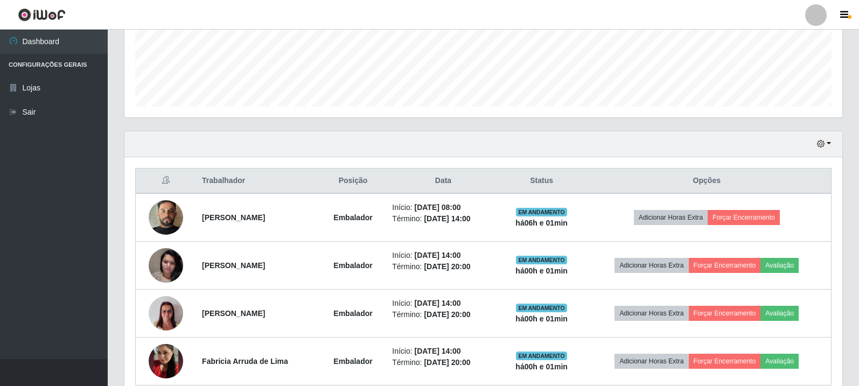
scroll to position [299, 0]
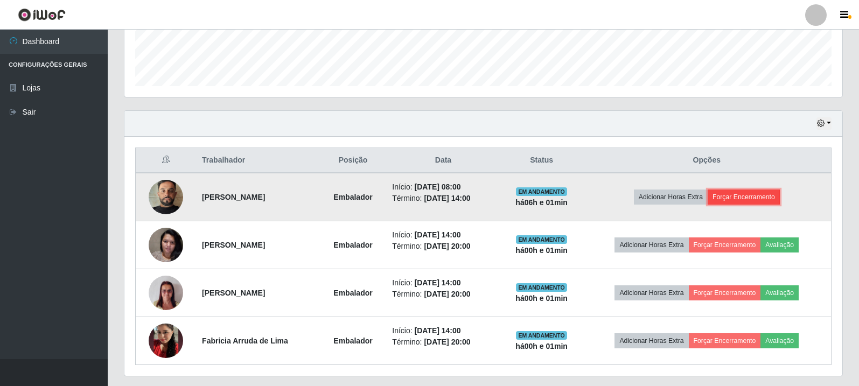
click at [750, 197] on button "Forçar Encerramento" at bounding box center [744, 197] width 72 height 15
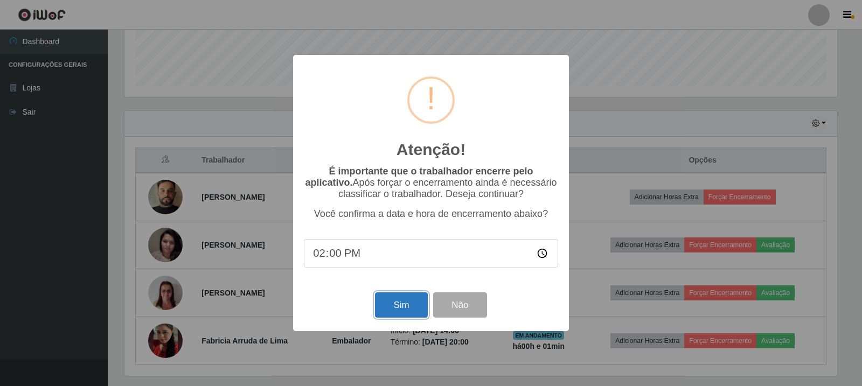
click at [416, 308] on button "Sim" at bounding box center [401, 305] width 52 height 25
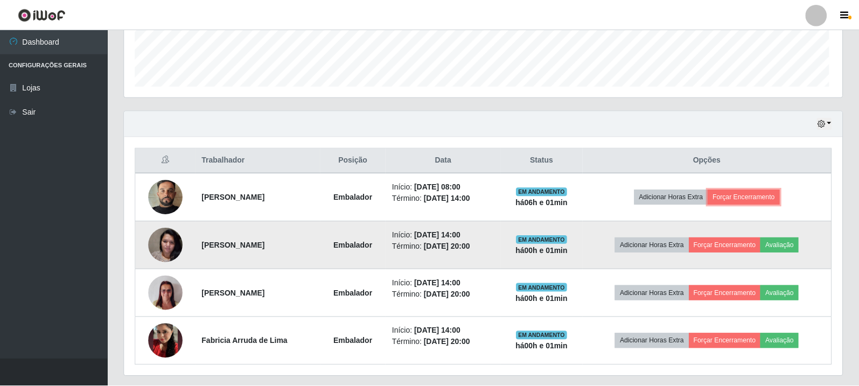
scroll to position [538520, 538025]
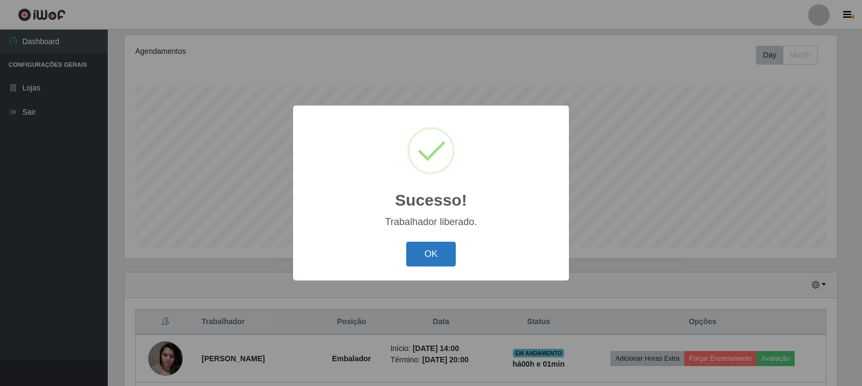
click at [435, 256] on button "OK" at bounding box center [431, 254] width 50 height 25
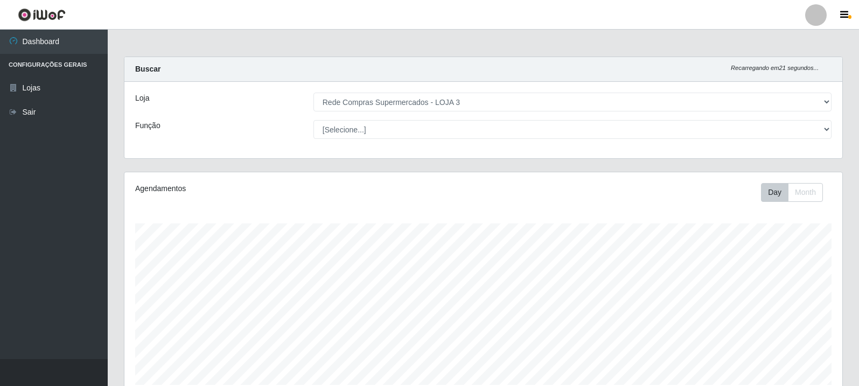
click at [728, 143] on div "Loja [Selecione...] Rede Compras Supermercados - LOJA 3 Função [Selecione...] A…" at bounding box center [483, 120] width 718 height 77
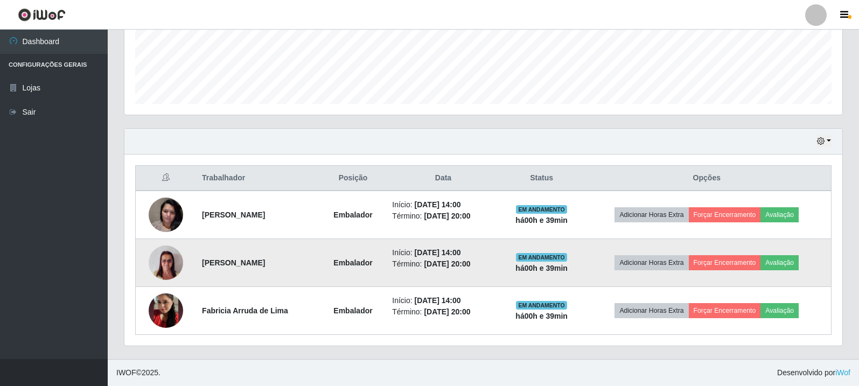
scroll to position [12, 0]
